Goal: Information Seeking & Learning: Learn about a topic

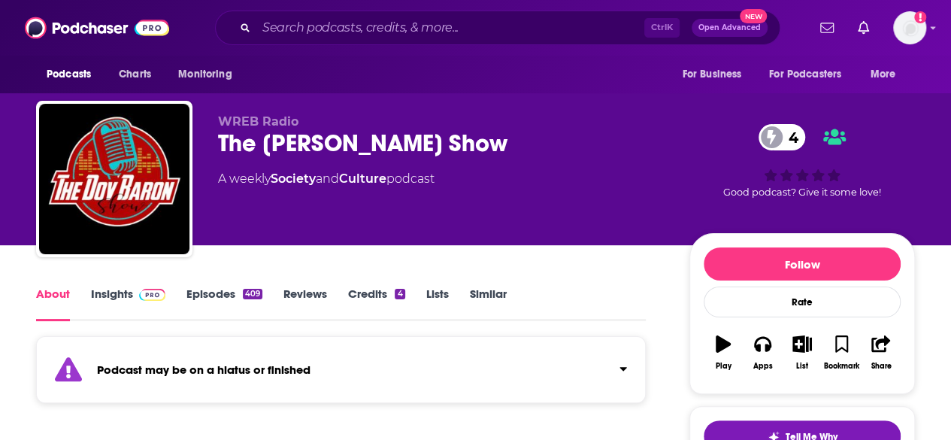
click at [135, 292] on span at bounding box center [149, 293] width 32 height 14
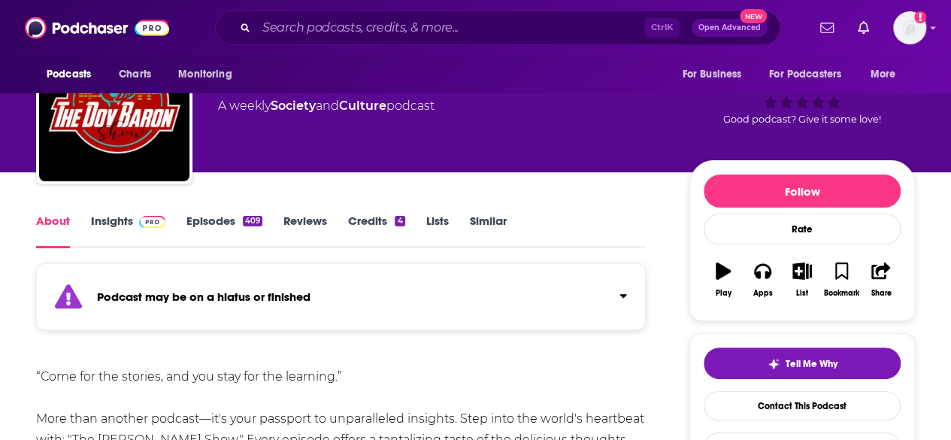
scroll to position [69, 0]
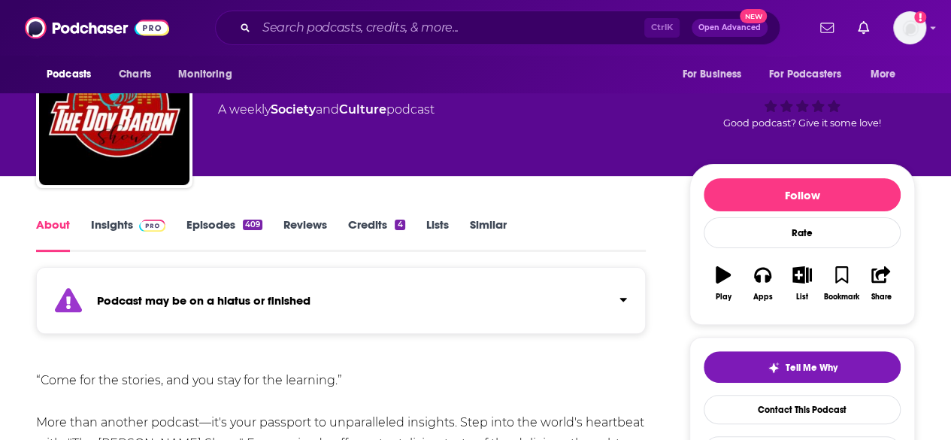
click at [125, 225] on link "Insights" at bounding box center [128, 234] width 74 height 35
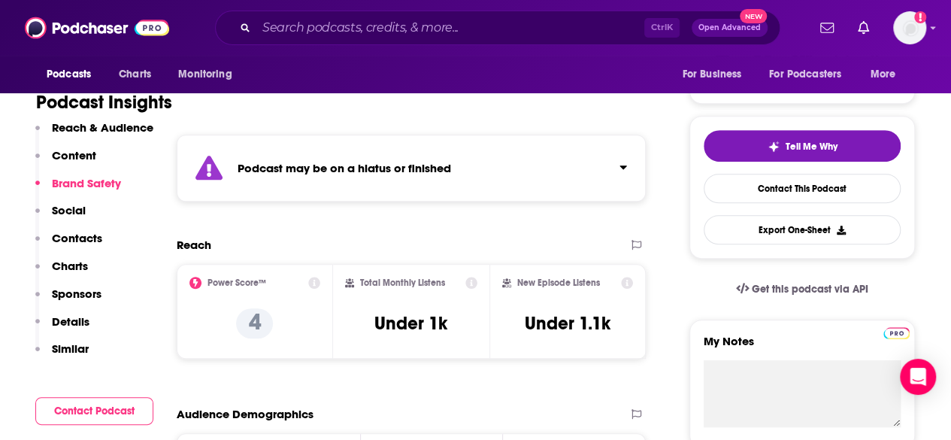
scroll to position [251, 0]
